Goal: Contribute content

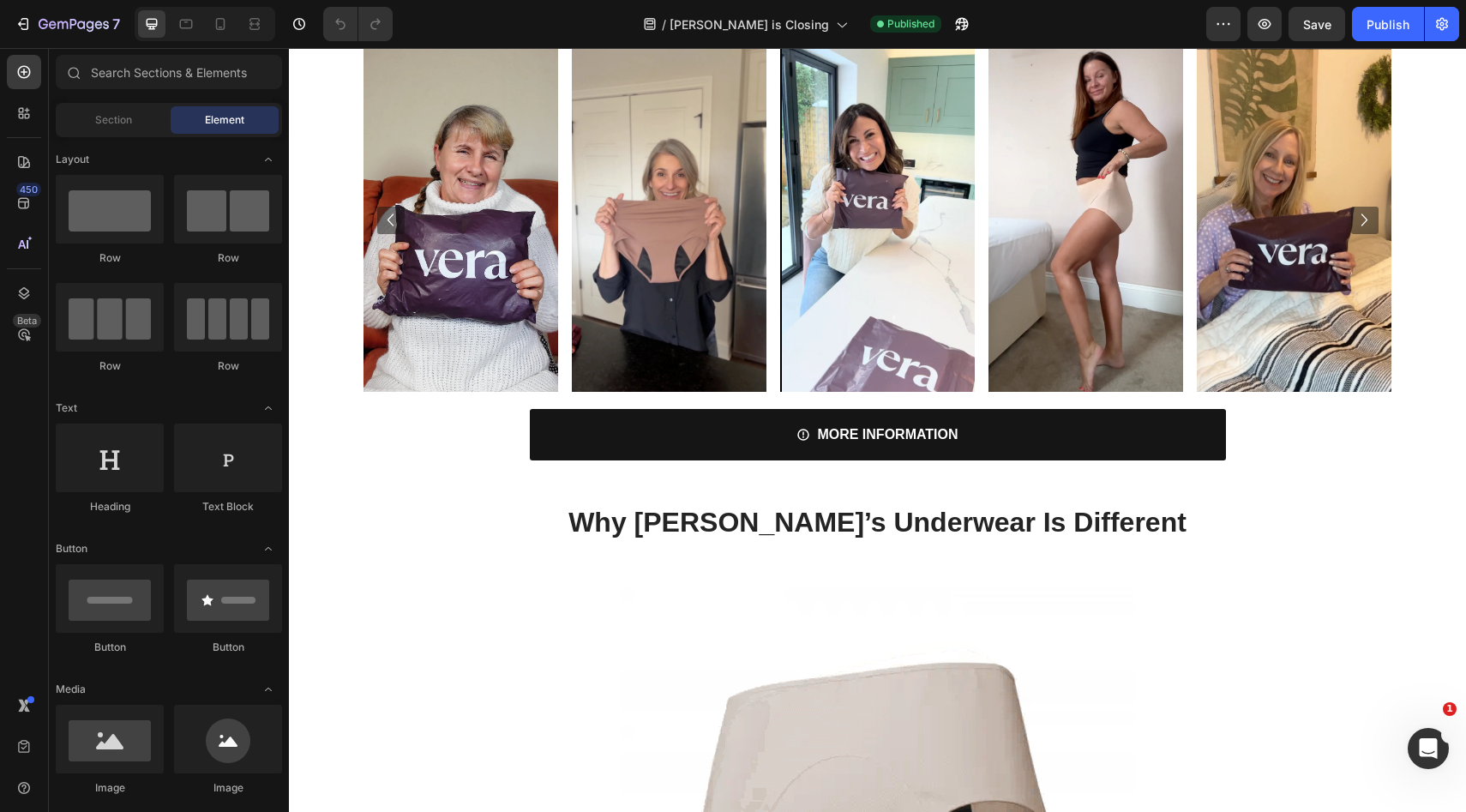
scroll to position [2207, 0]
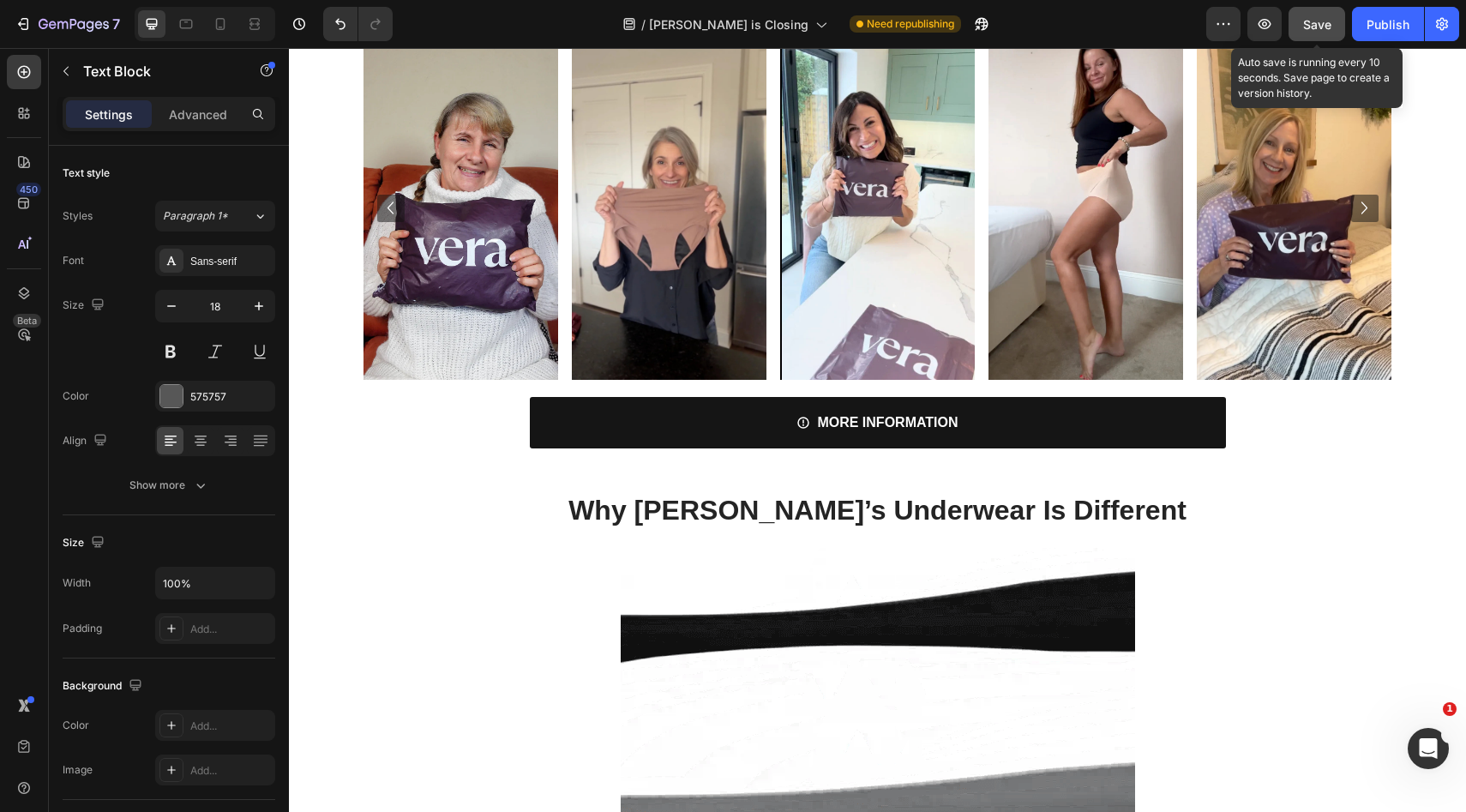
click at [1335, 25] on button "Save" at bounding box center [1318, 25] width 56 height 35
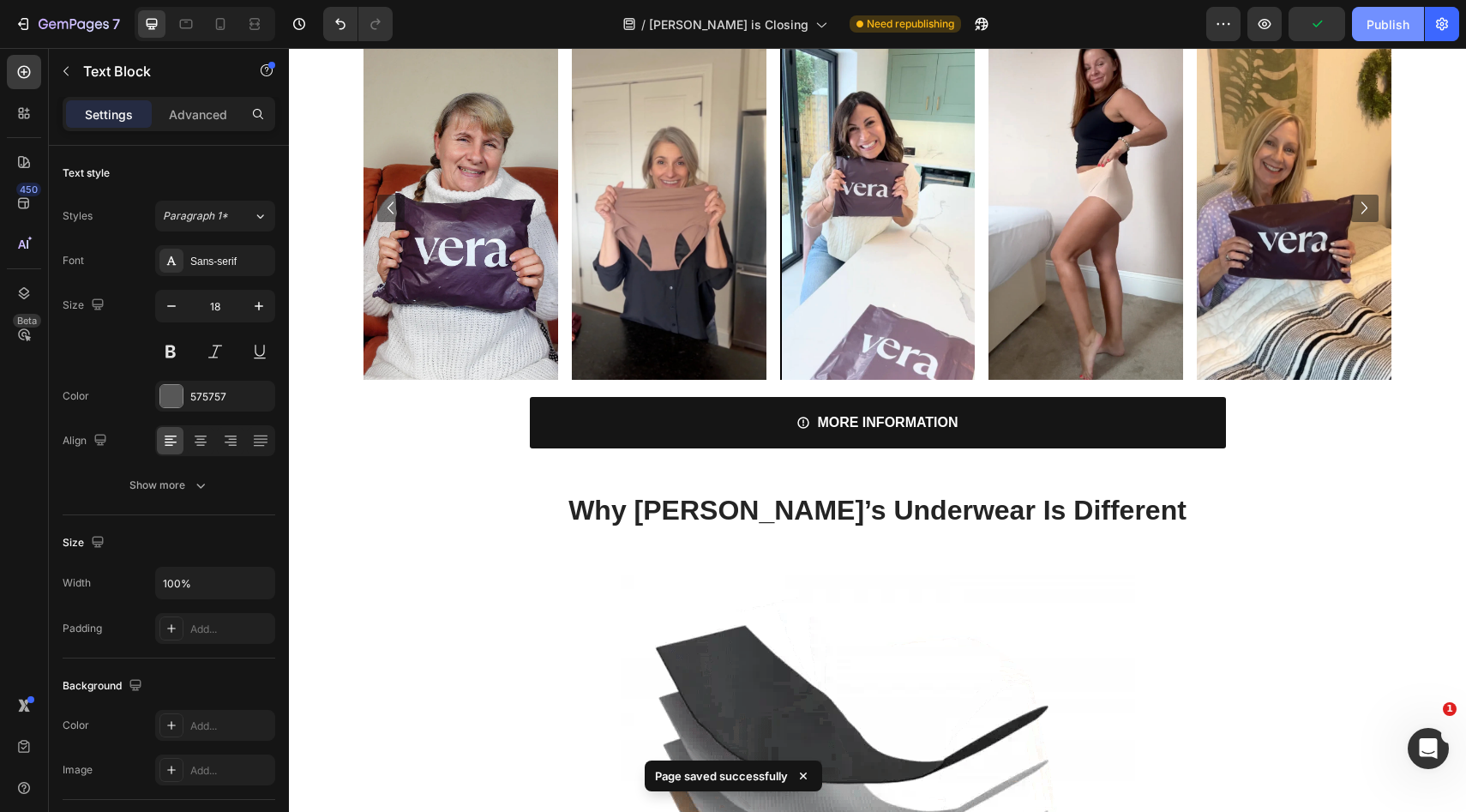
click at [1363, 23] on button "Publish" at bounding box center [1388, 25] width 72 height 35
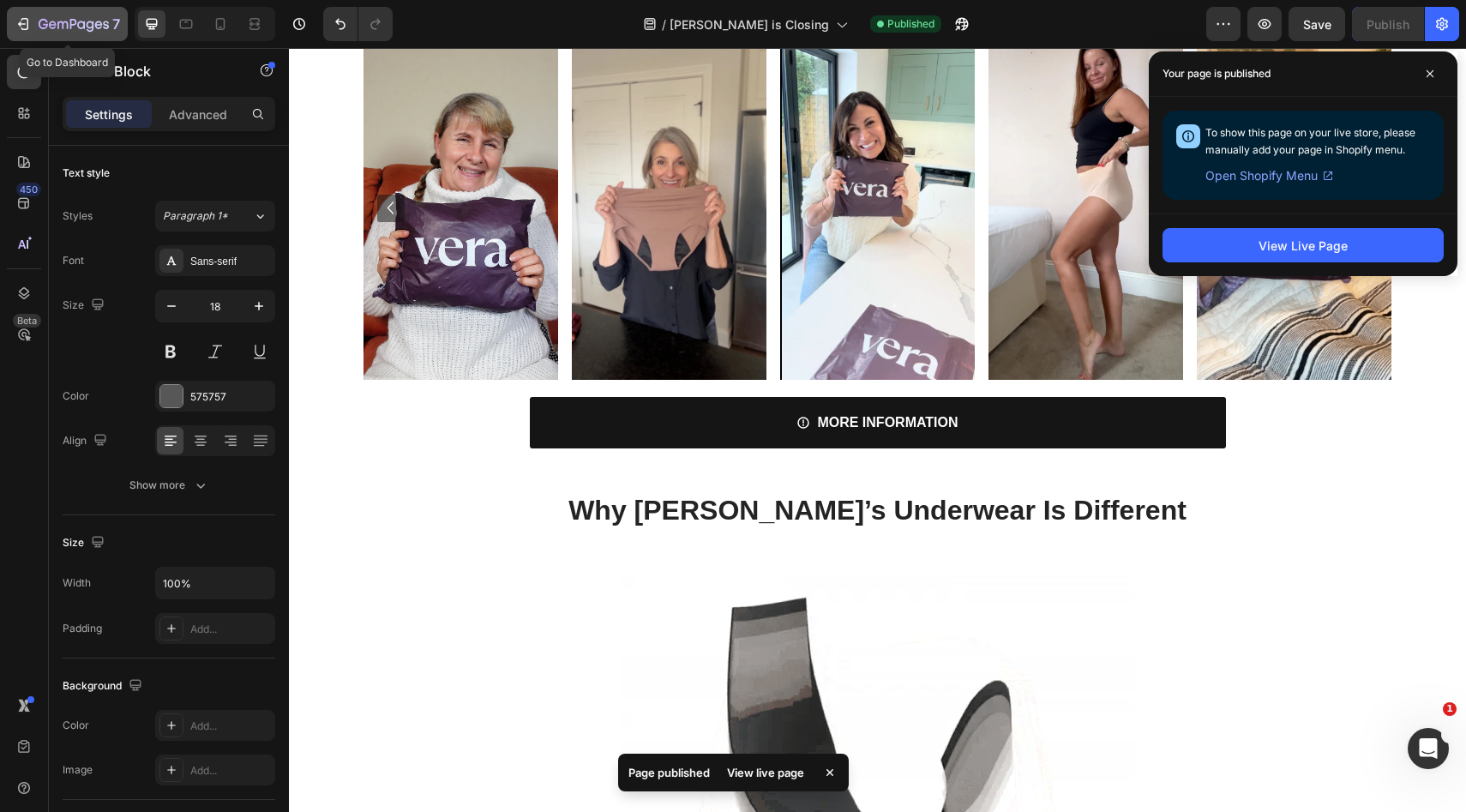
click at [57, 36] on button "7" at bounding box center [67, 25] width 121 height 35
